Goal: Transaction & Acquisition: Purchase product/service

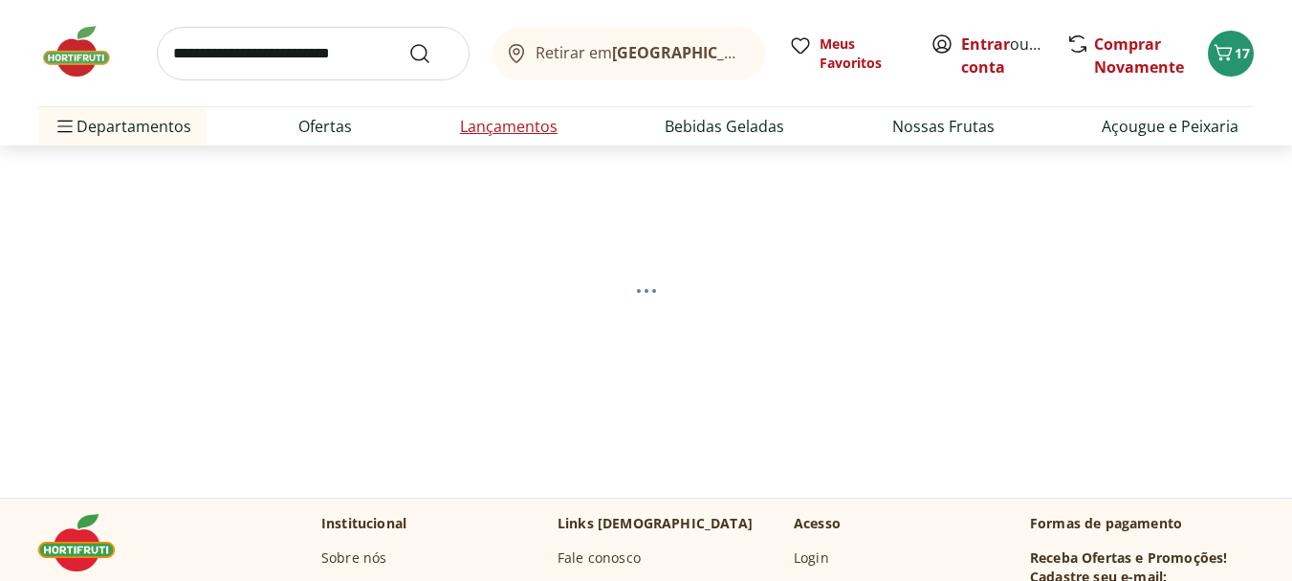
select select "**********"
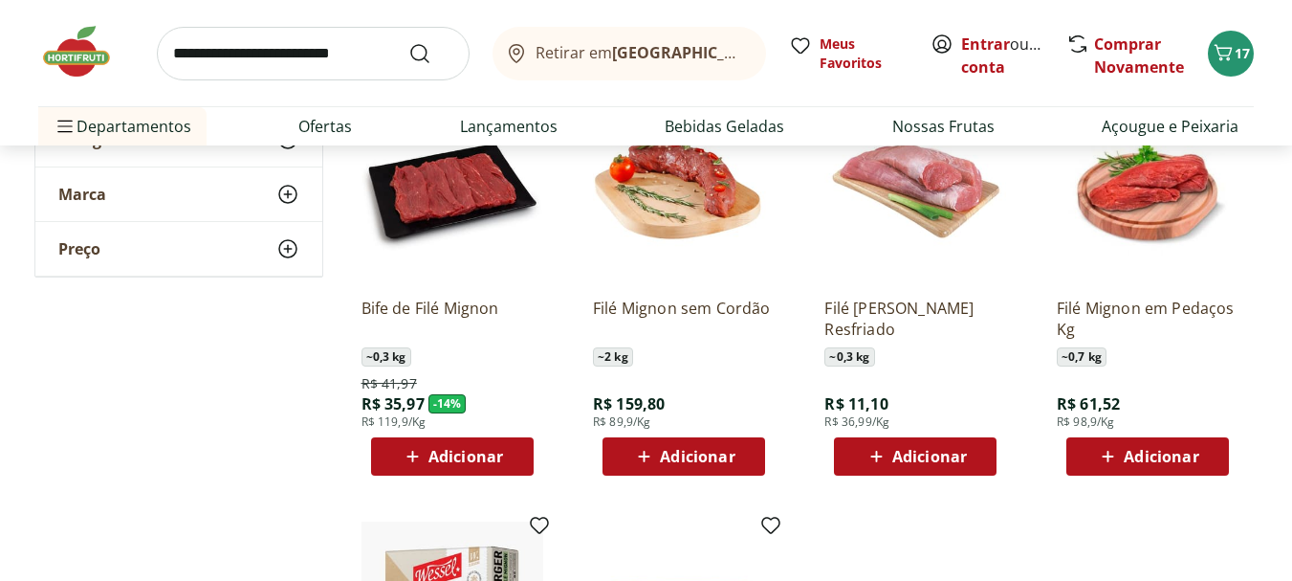
scroll to position [670, 0]
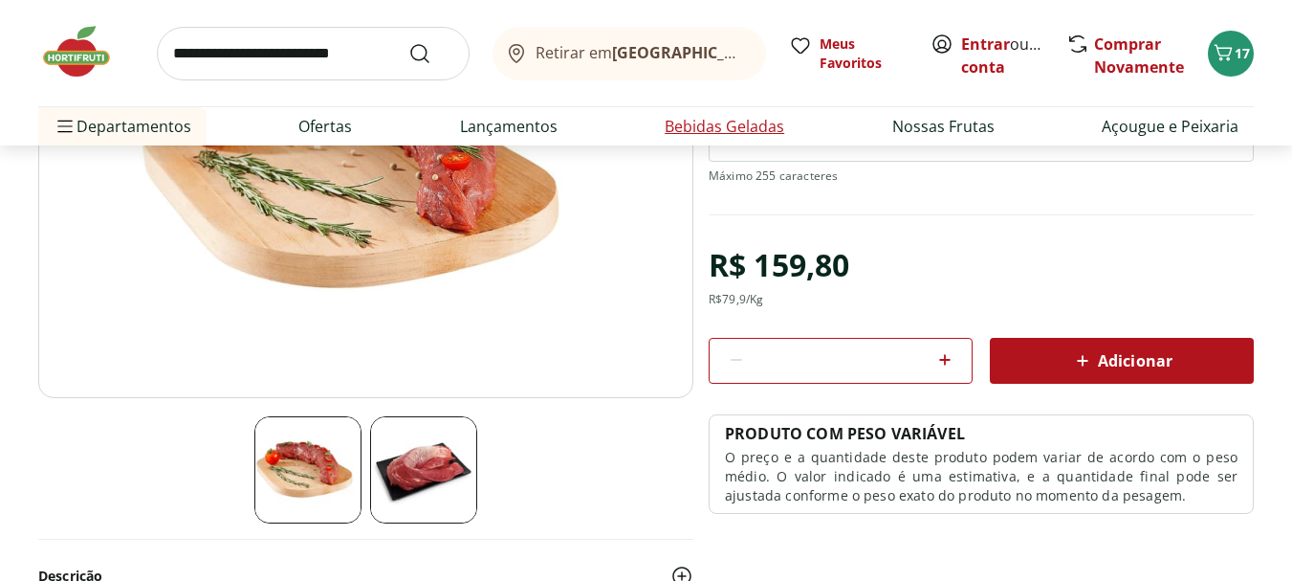
scroll to position [191, 0]
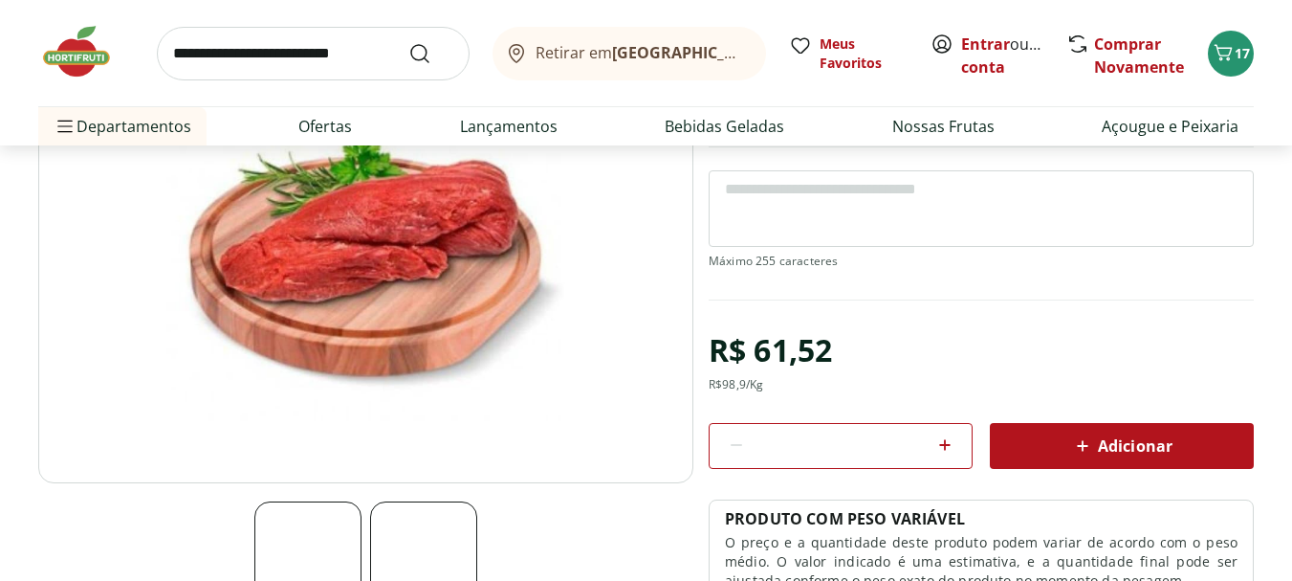
scroll to position [191, 0]
